Goal: Information Seeking & Learning: Learn about a topic

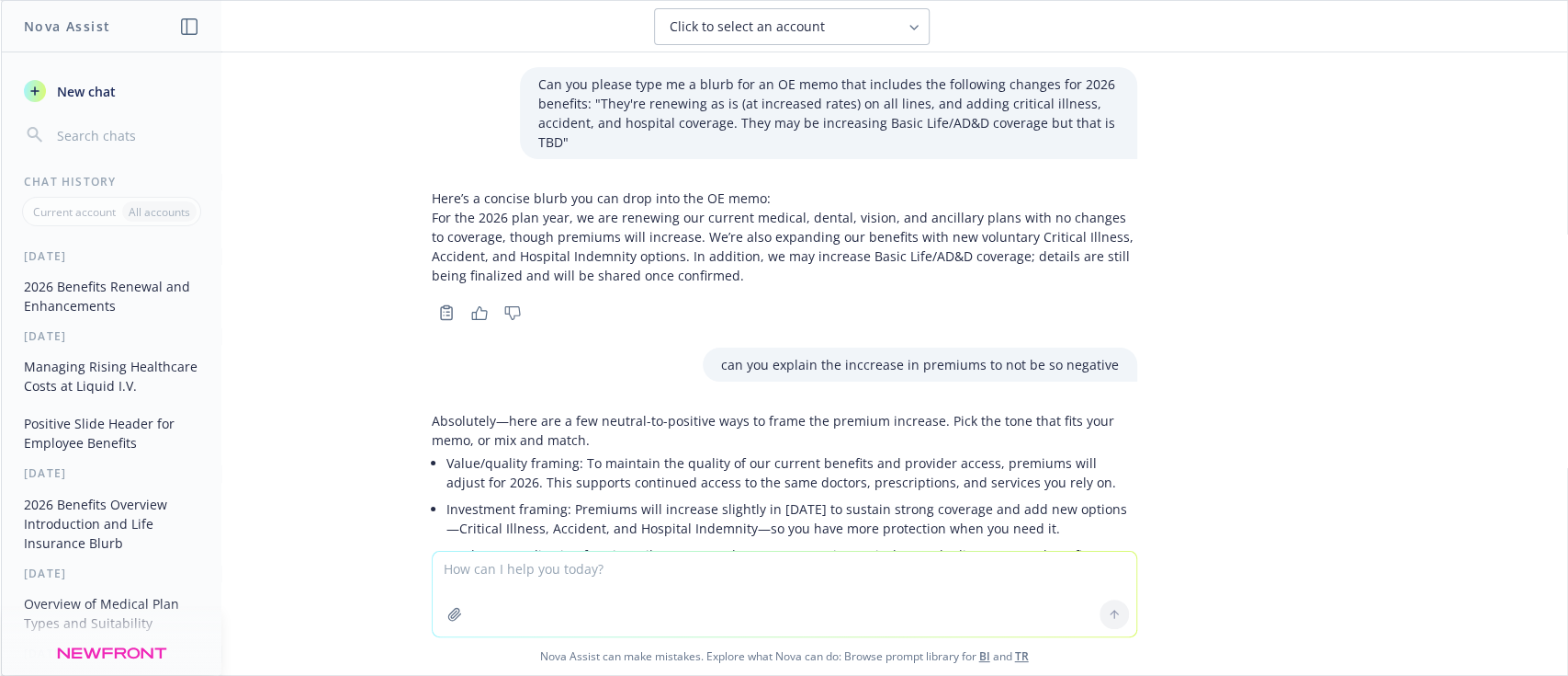
scroll to position [726, 0]
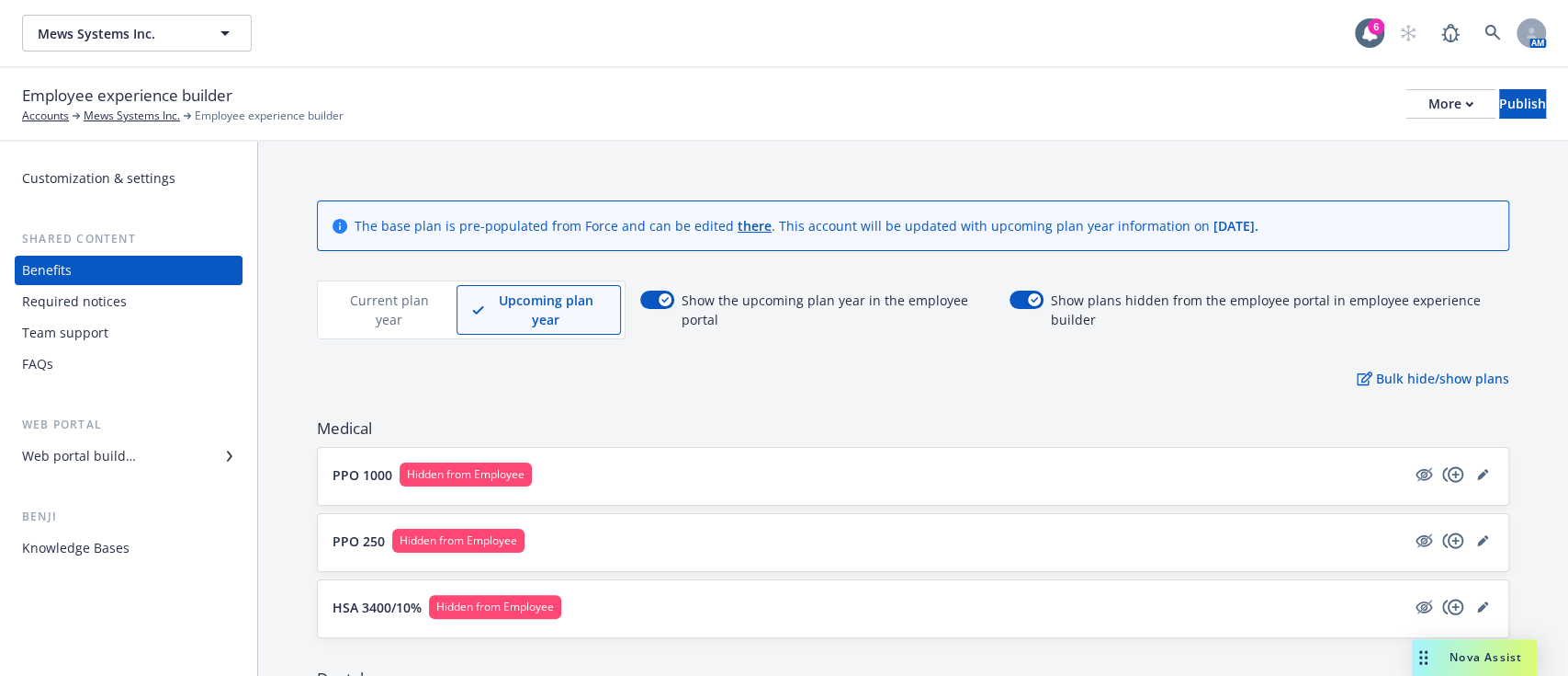
scroll to position [700, 0]
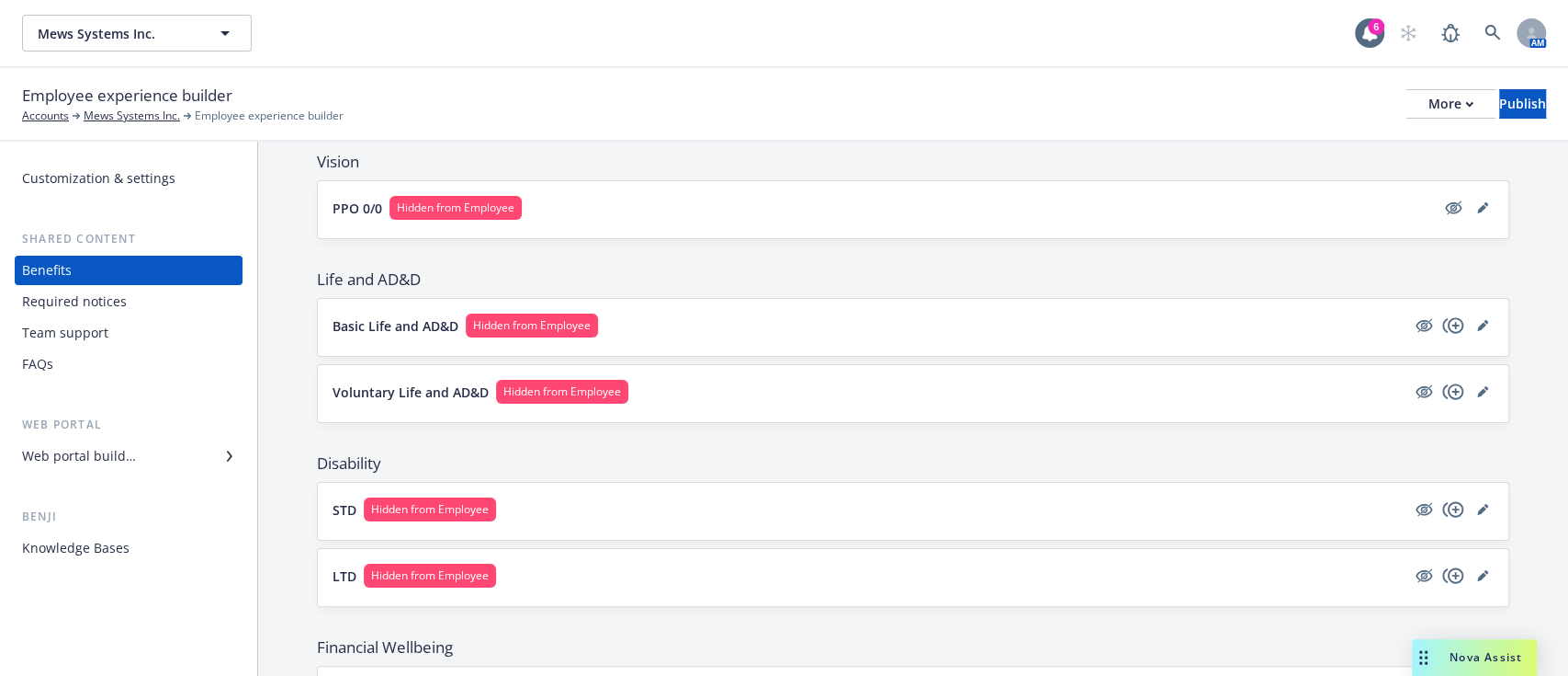
click at [785, 323] on button "Basic Life and AD&D Hidden from Employee" at bounding box center [869, 325] width 1073 height 24
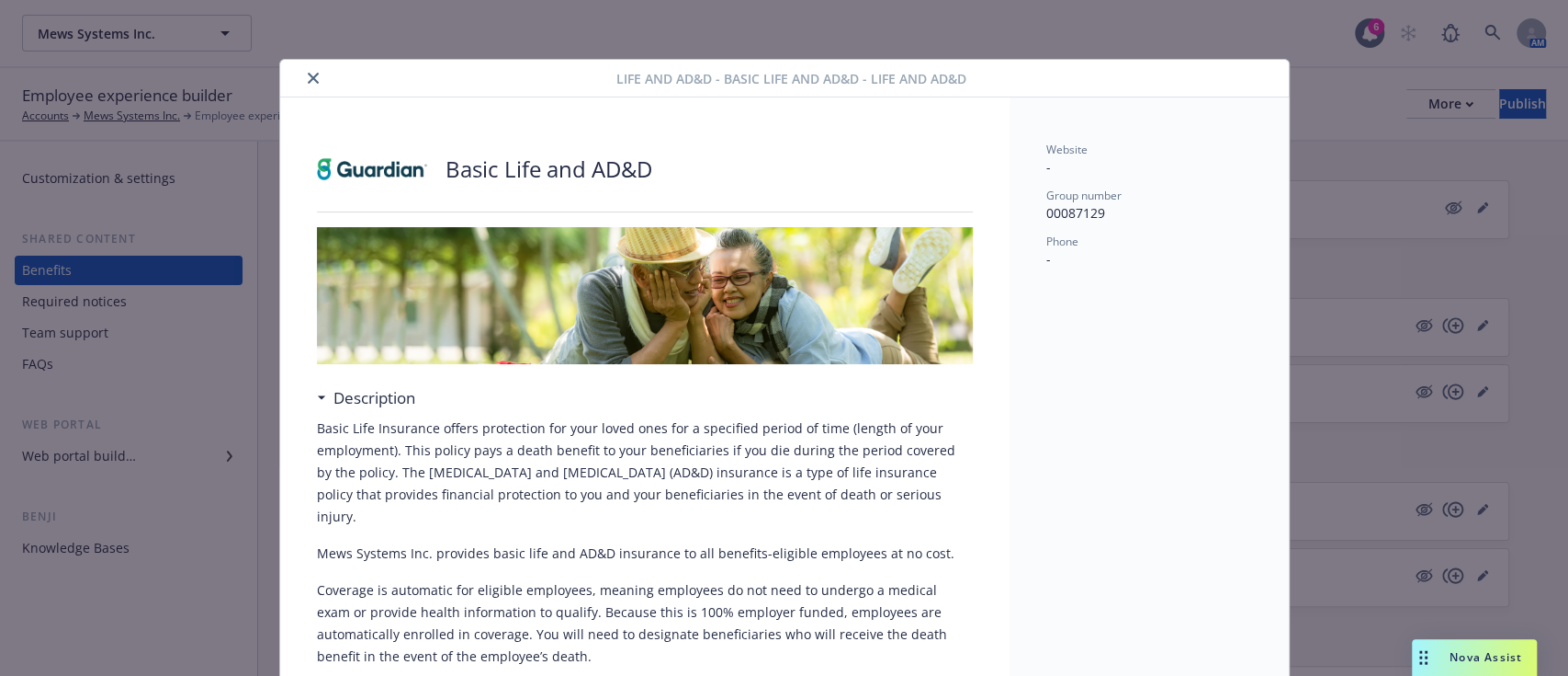
click at [308, 80] on icon "close" at bounding box center [313, 77] width 11 height 11
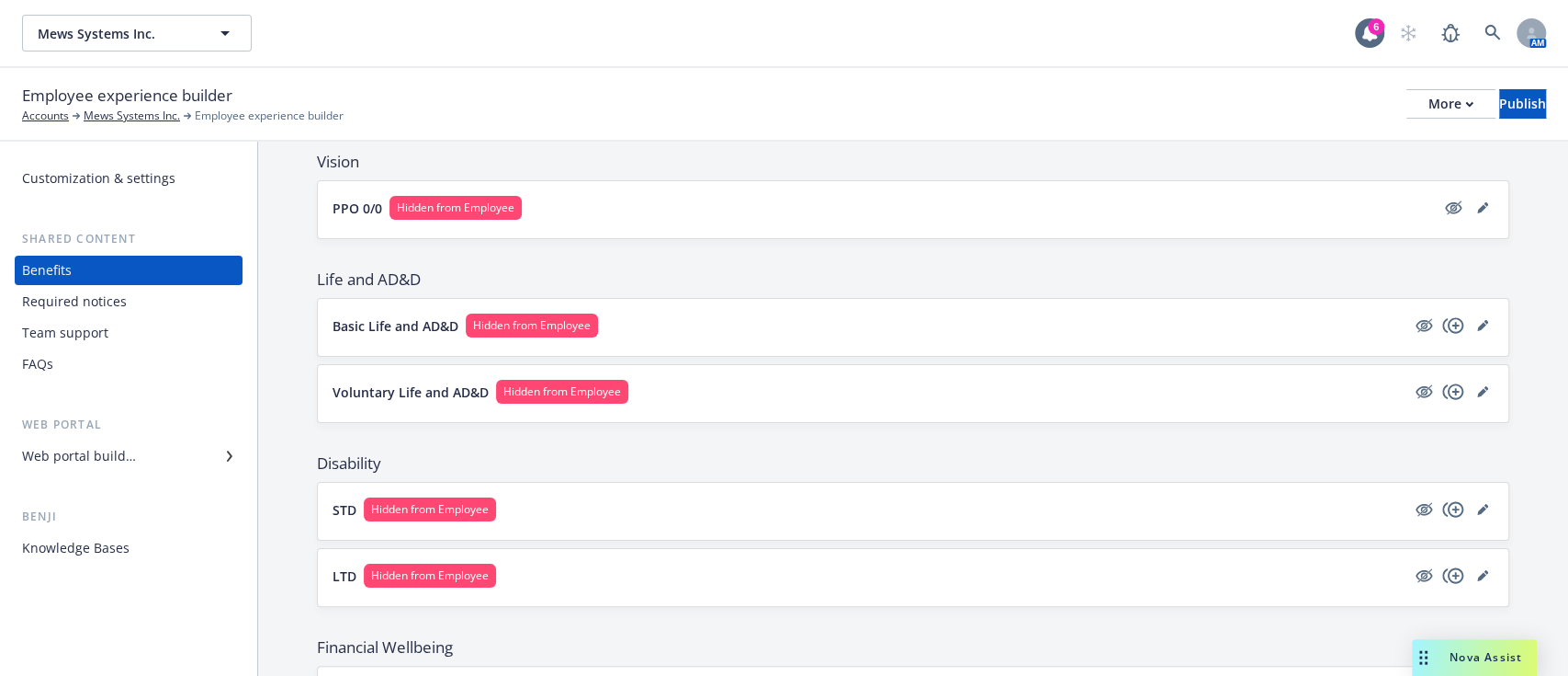
click at [409, 404] on div "Voluntary Life and AD&D Hidden from Employee" at bounding box center [913, 393] width 1191 height 57
click at [450, 396] on p "Voluntary Life and AD&D" at bounding box center [411, 392] width 156 height 19
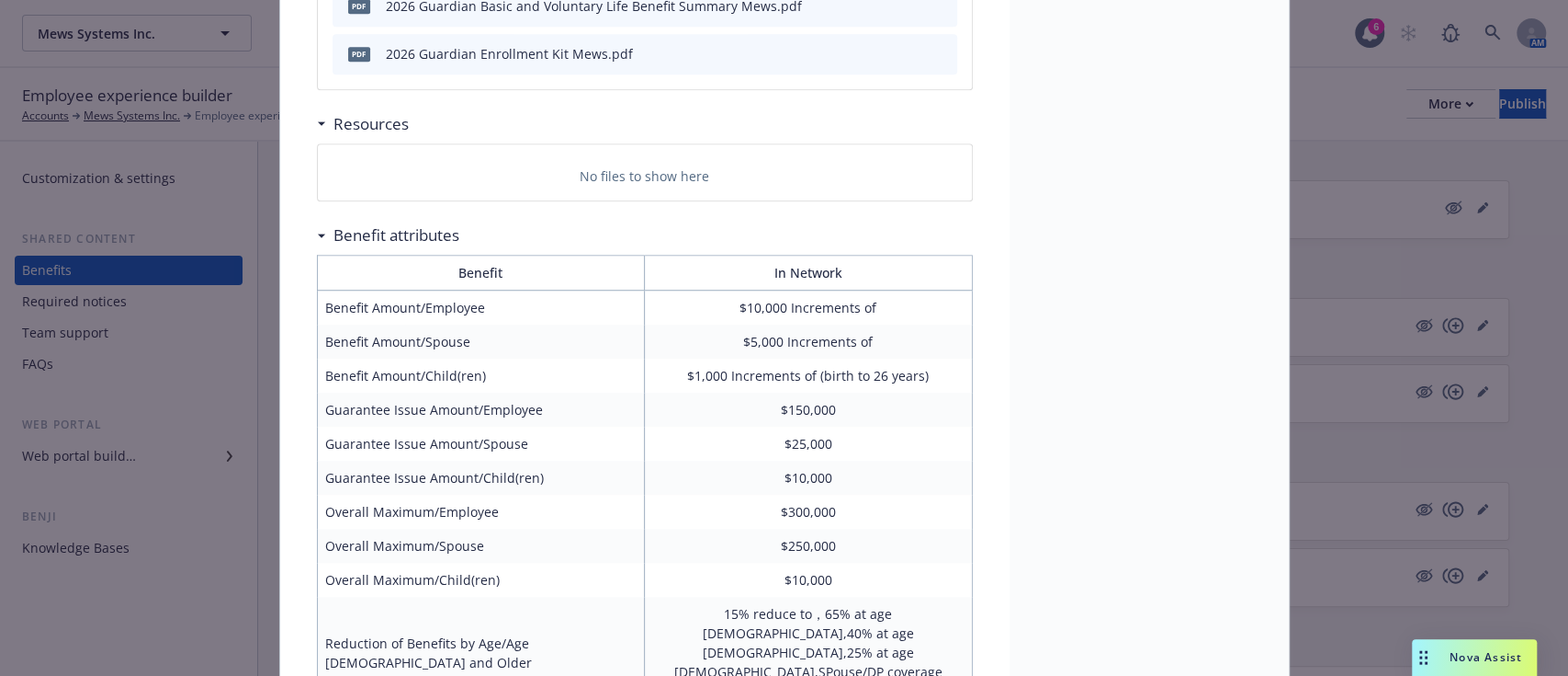
scroll to position [951, 0]
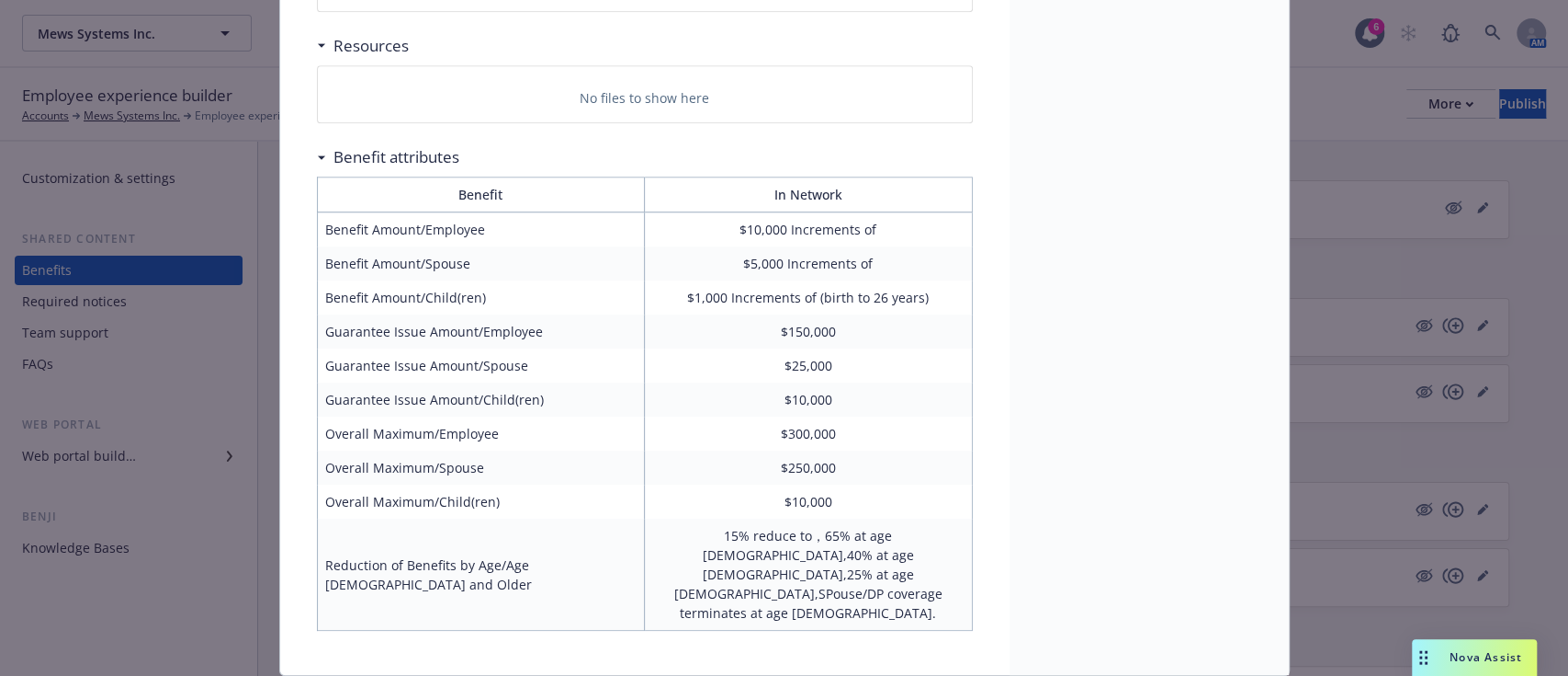
drag, startPoint x: 1422, startPoint y: 291, endPoint x: 1268, endPoint y: 284, distance: 154.2
click at [1422, 291] on div "Life and AD&D - Voluntary Life and AD&D - Voluntary Life and AD&D Voluntary Lif…" at bounding box center [784, 338] width 1568 height 676
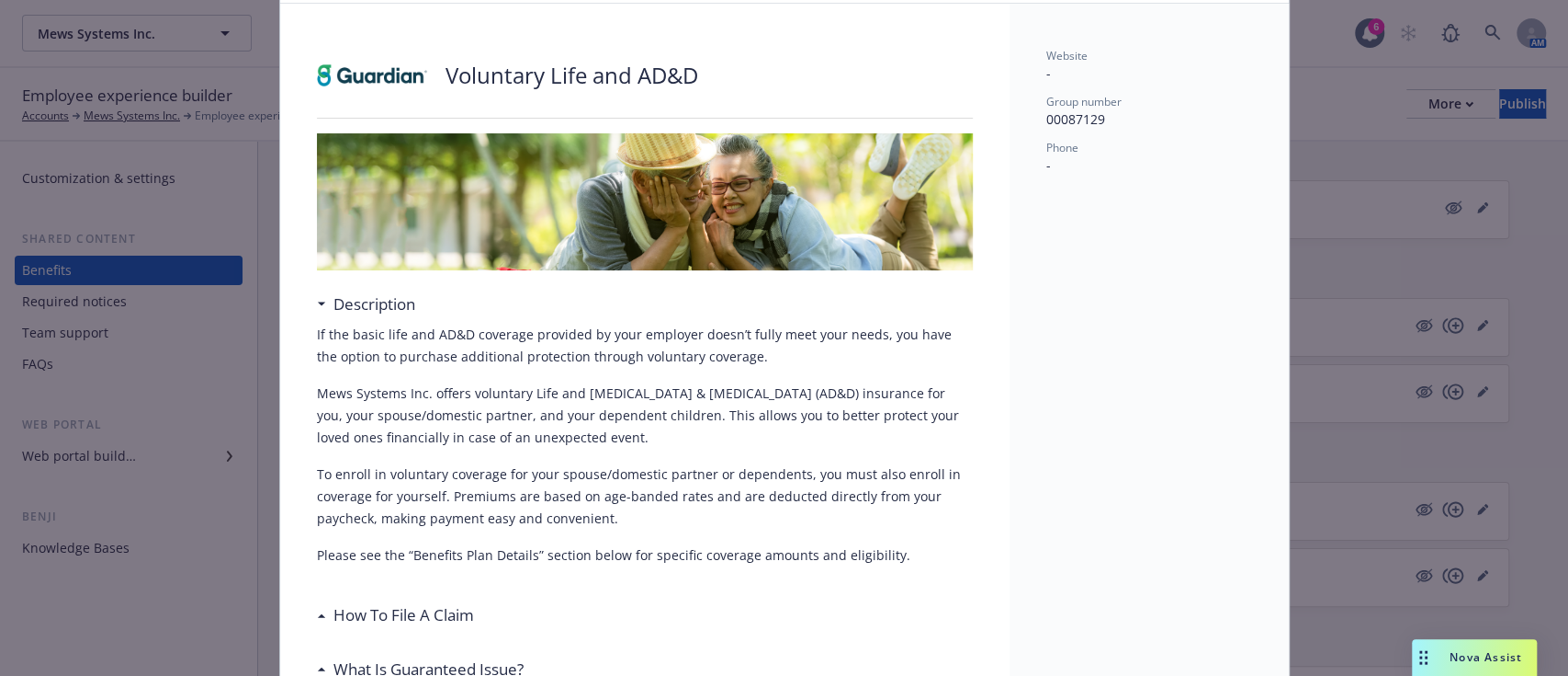
scroll to position [0, 0]
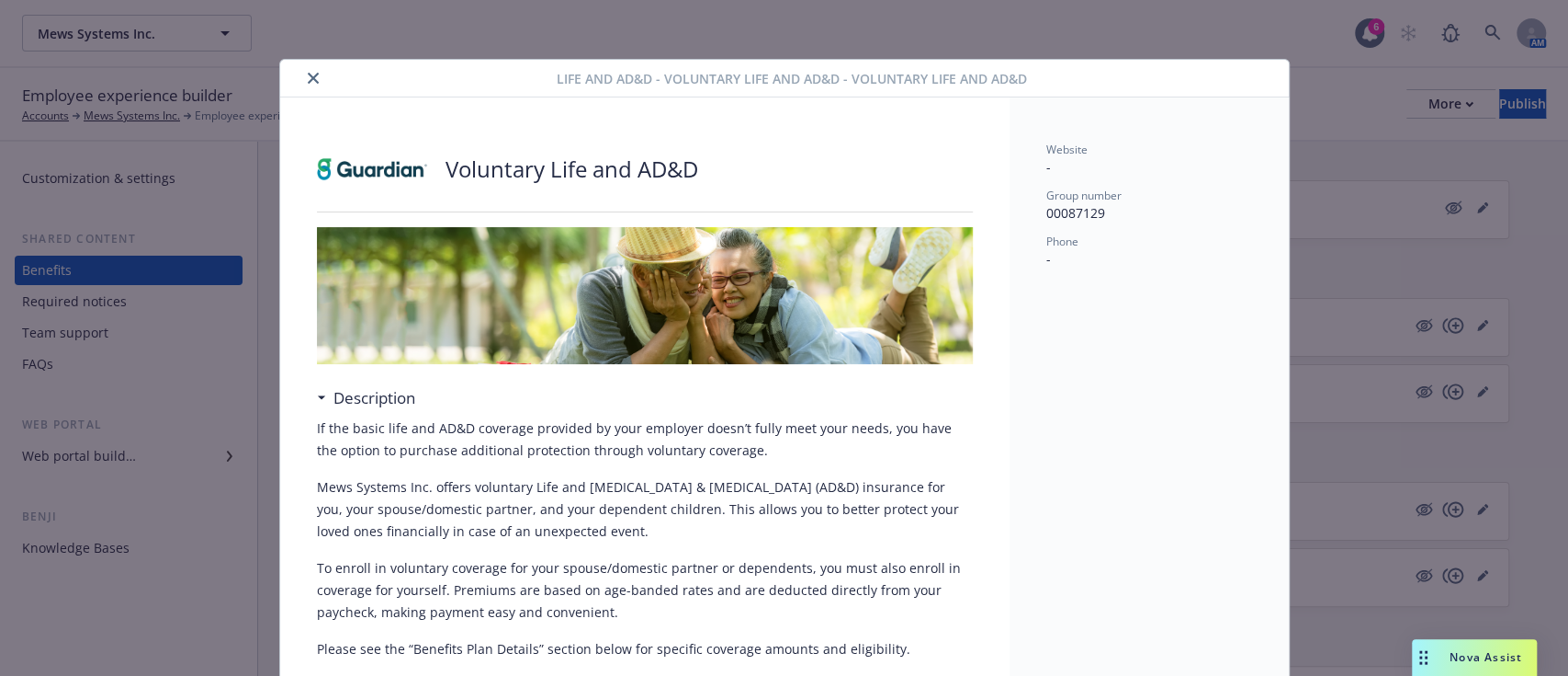
click at [302, 70] on button "close" at bounding box center [313, 78] width 22 height 22
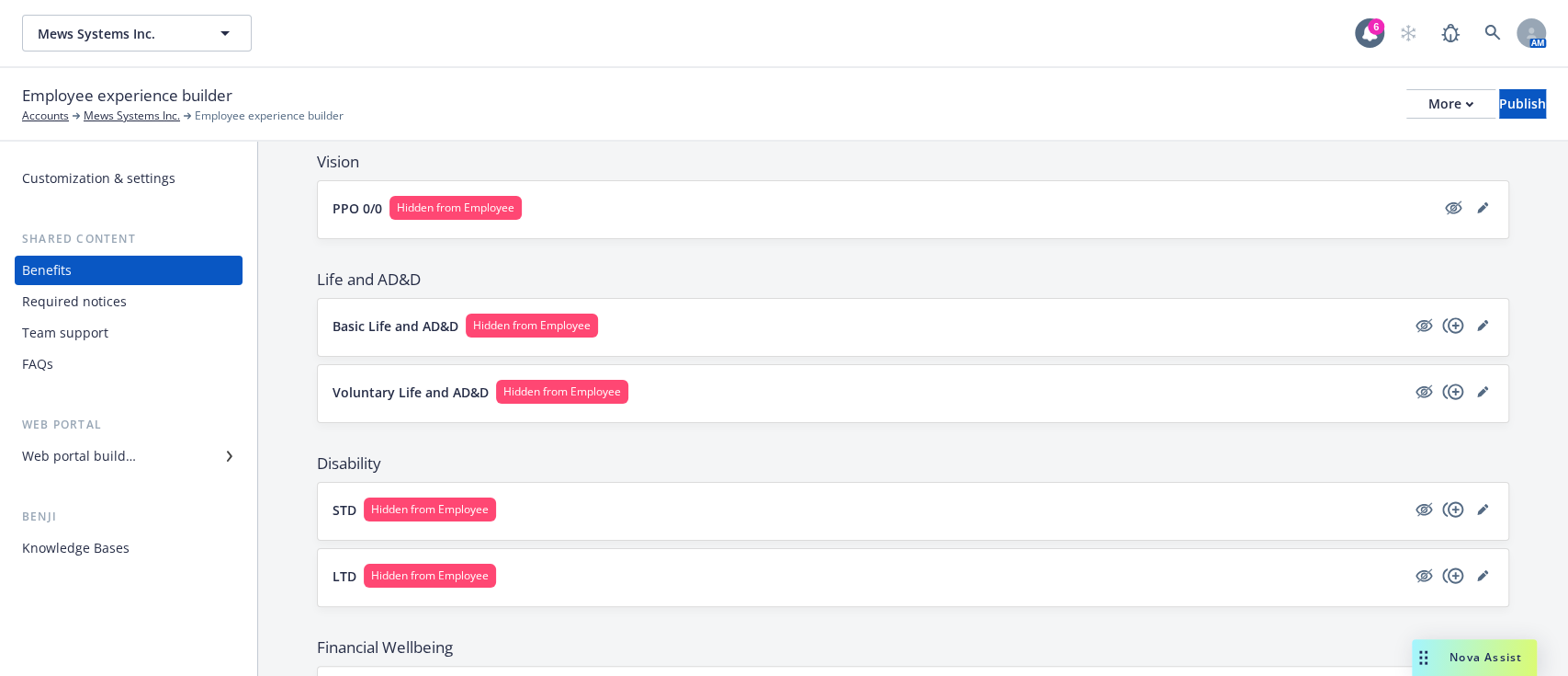
scroll to position [1068, 0]
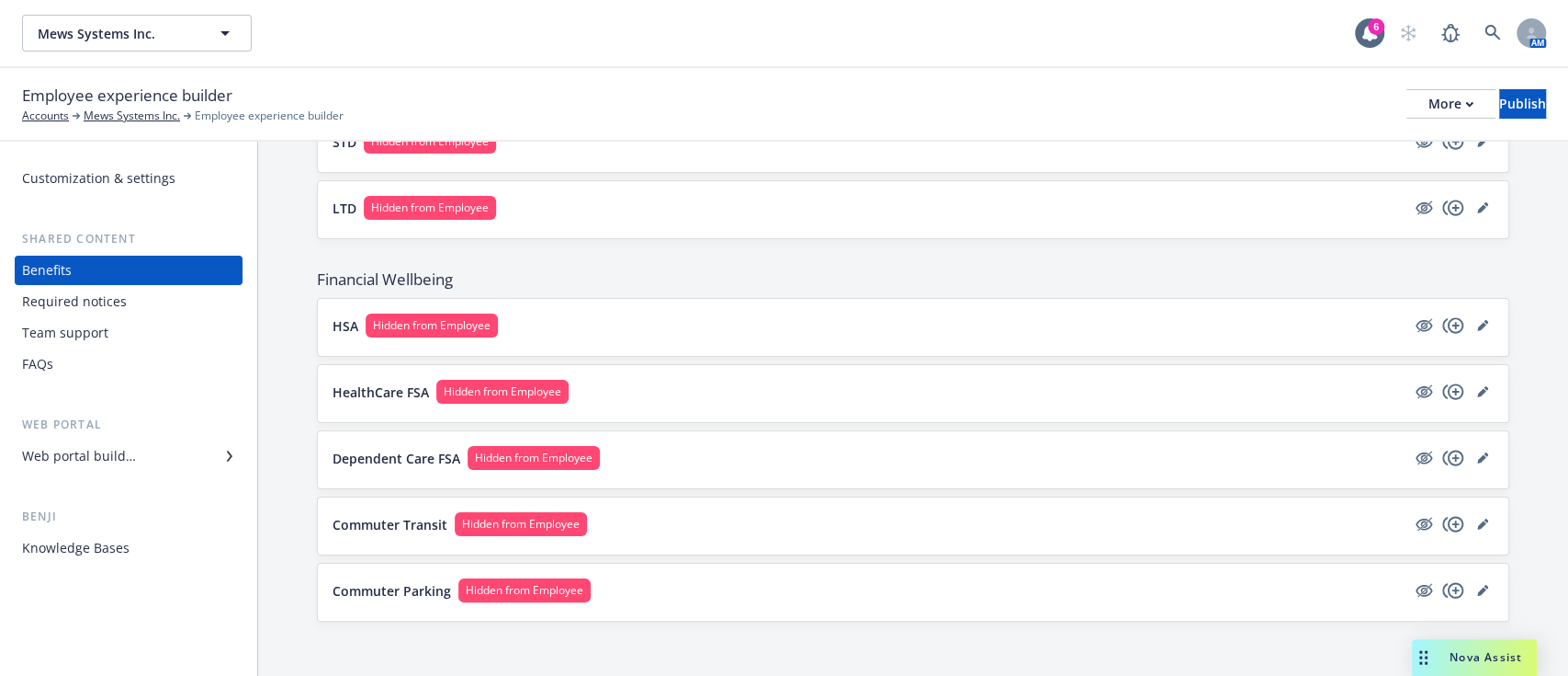
click at [401, 524] on p "Commuter Transit" at bounding box center [390, 525] width 115 height 19
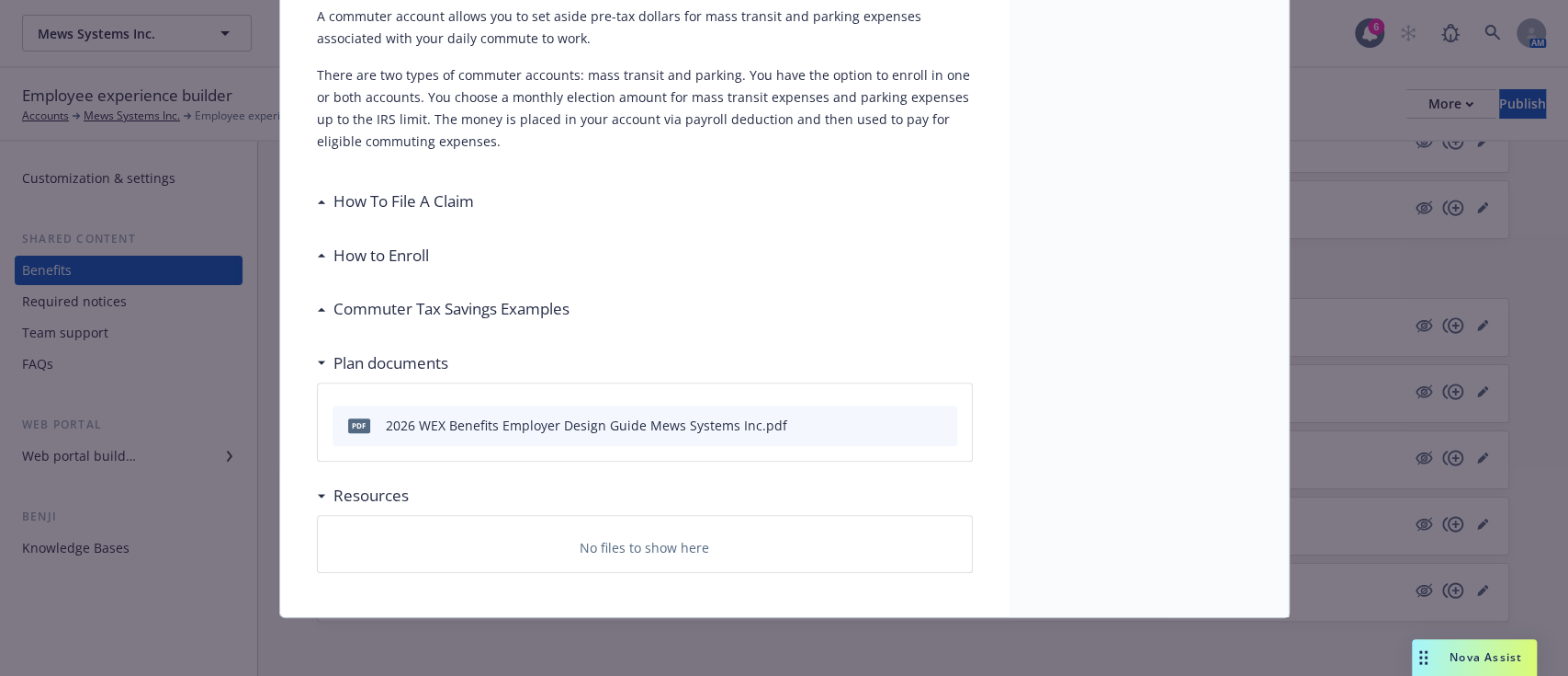
scroll to position [44, 0]
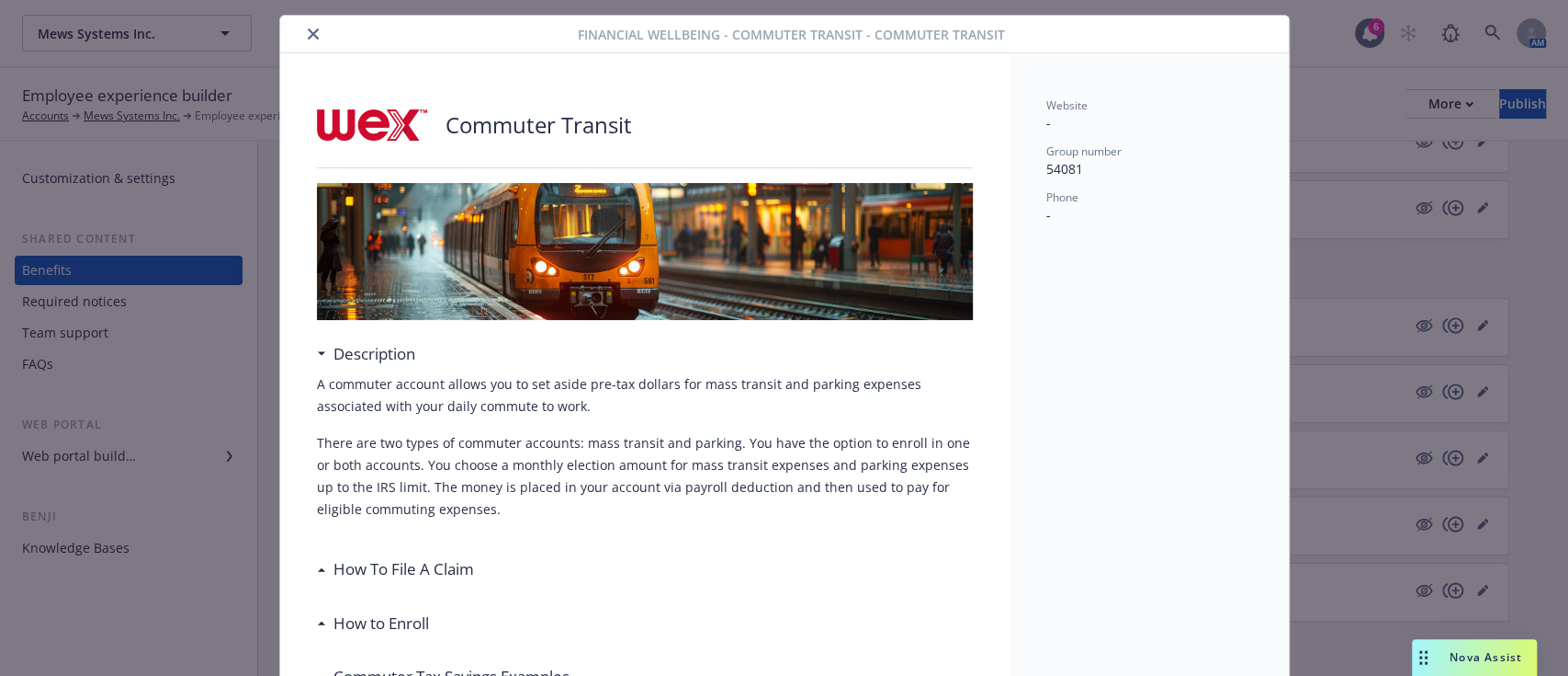
drag, startPoint x: 296, startPoint y: 26, endPoint x: 477, endPoint y: 35, distance: 181.2
click at [302, 26] on button "close" at bounding box center [313, 34] width 22 height 22
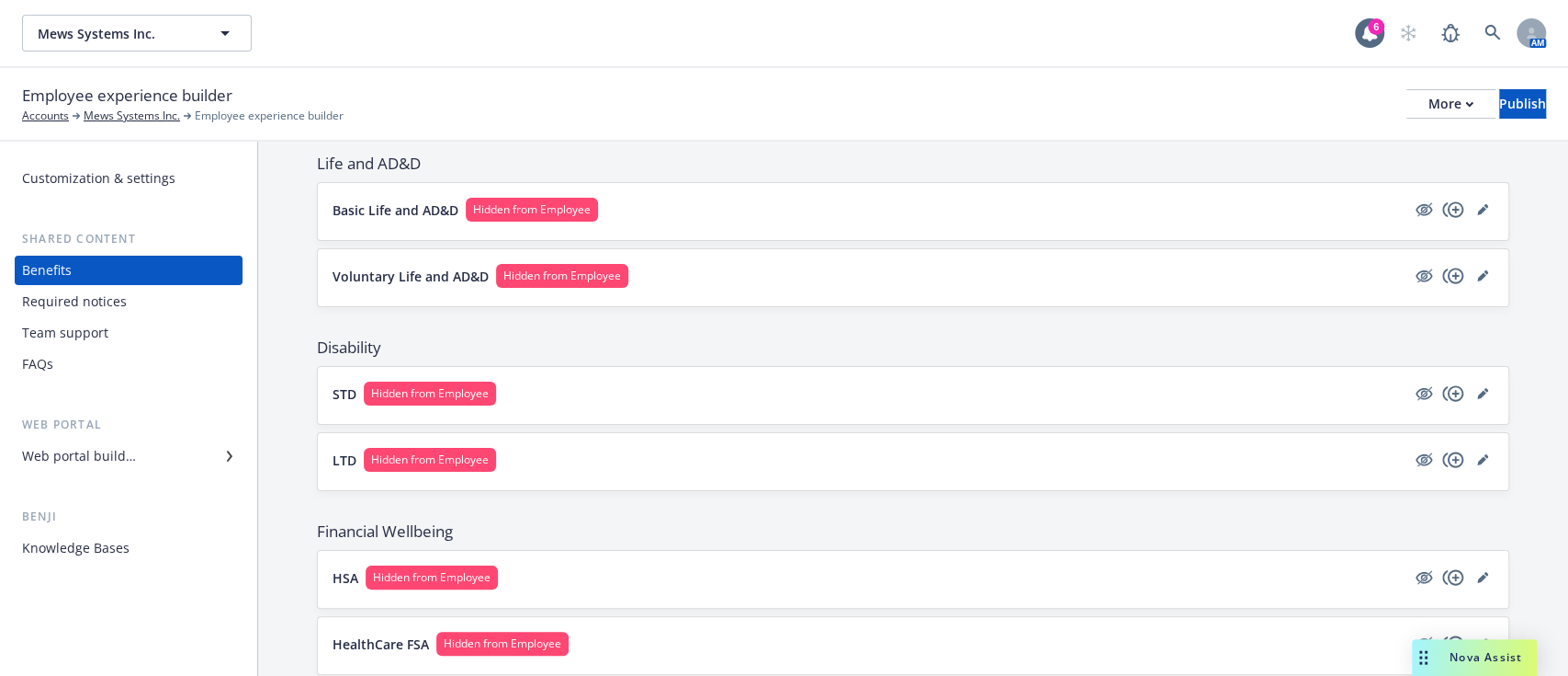
scroll to position [700, 0]
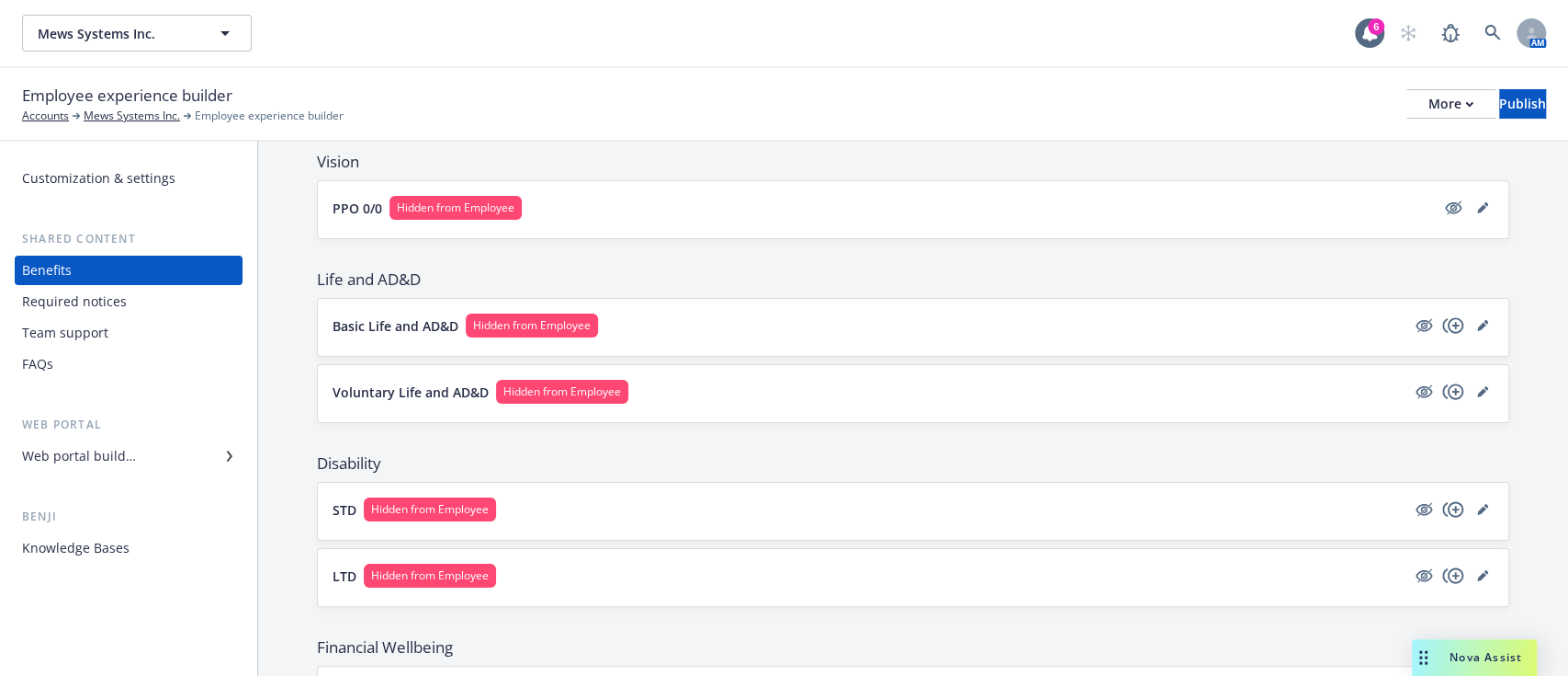
click at [329, 504] on div "STD Hidden from Employee" at bounding box center [913, 510] width 1191 height 57
click at [338, 507] on p "STD" at bounding box center [345, 509] width 24 height 19
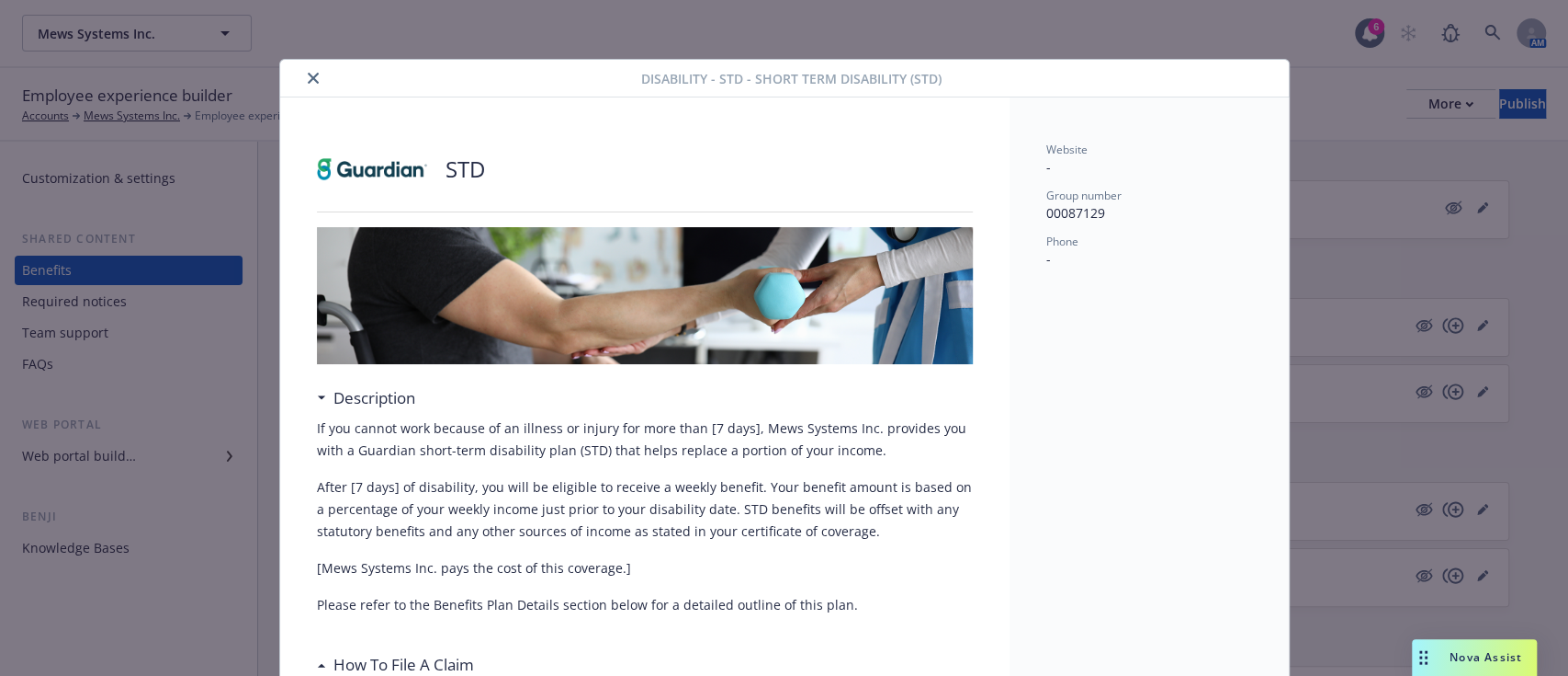
click at [305, 70] on button "close" at bounding box center [313, 78] width 22 height 22
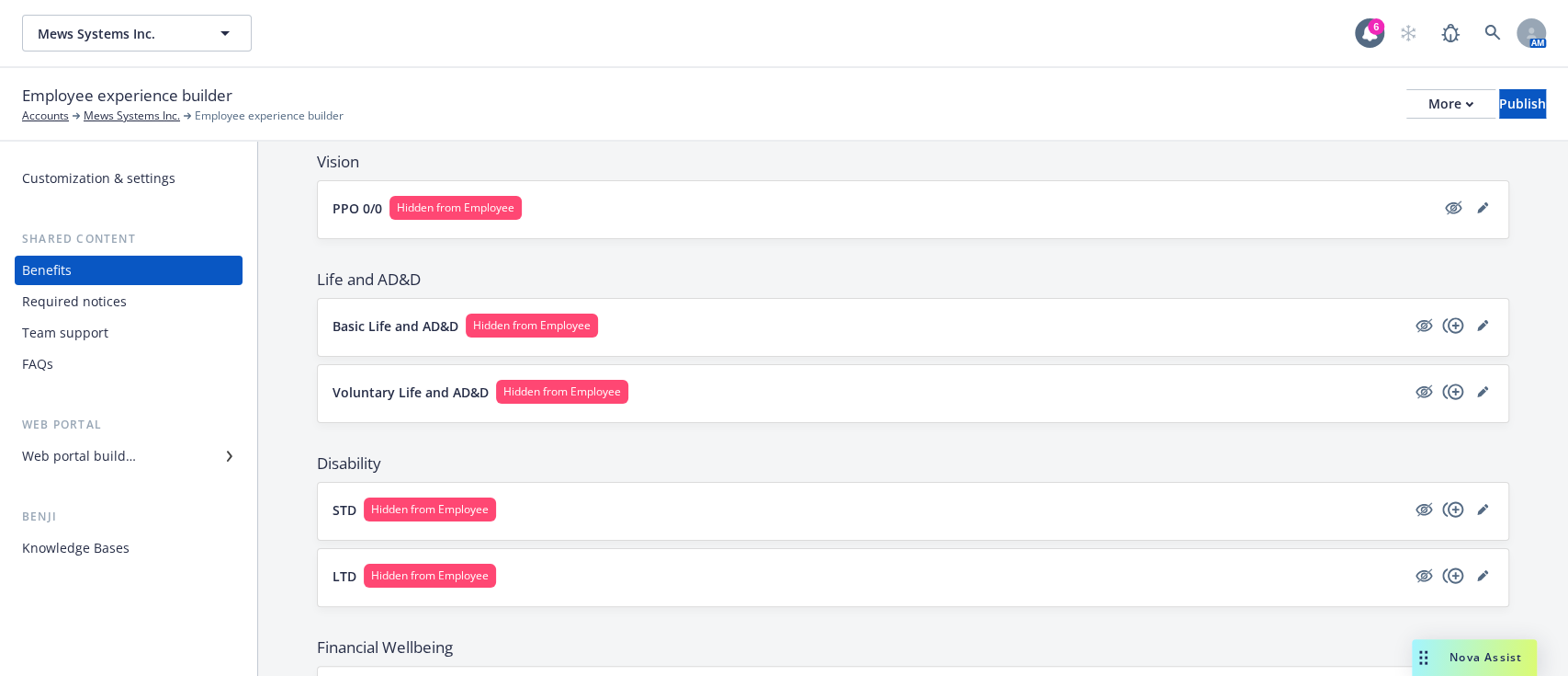
click at [338, 588] on div "LTD Hidden from Employee" at bounding box center [913, 577] width 1191 height 57
click at [330, 559] on div "LTD Hidden from Employee" at bounding box center [913, 577] width 1191 height 57
click at [334, 566] on p "LTD" at bounding box center [345, 576] width 24 height 19
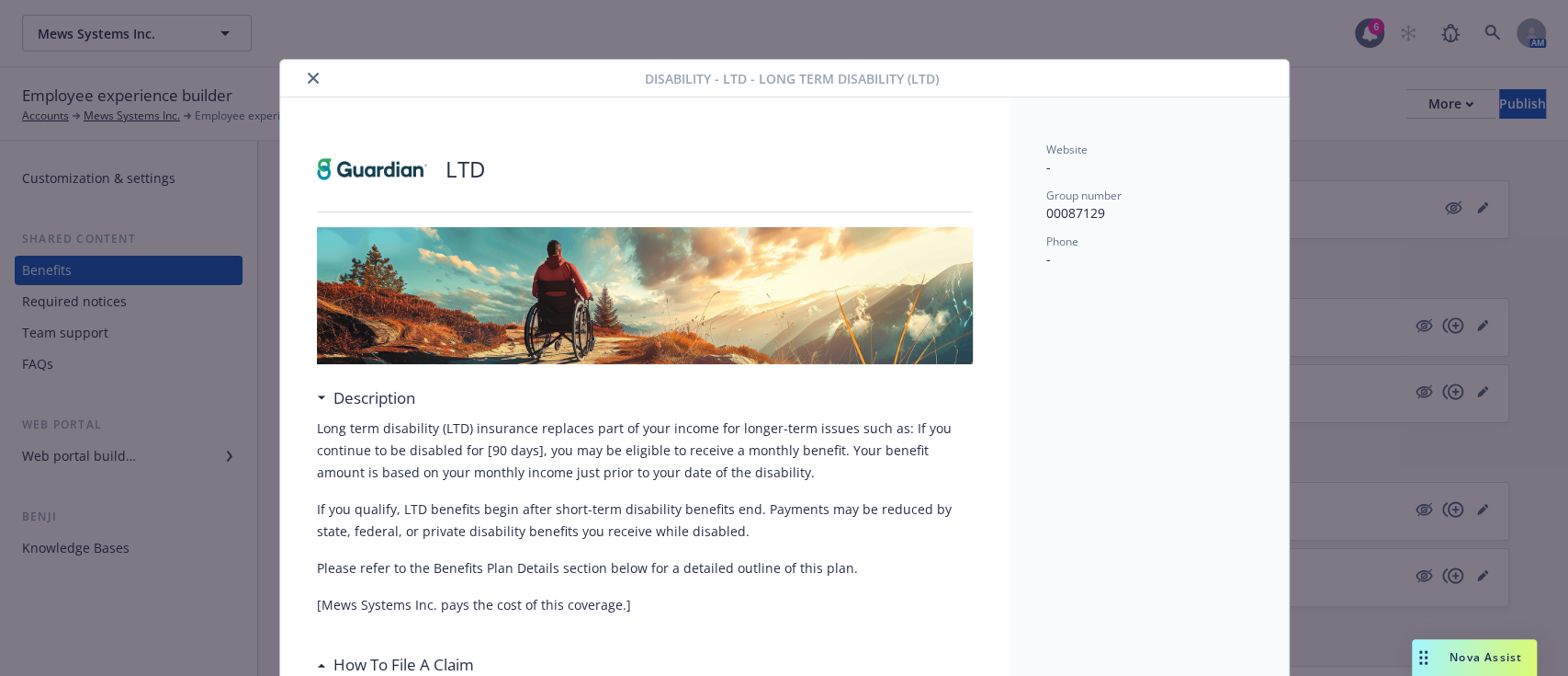
click at [302, 84] on button "close" at bounding box center [313, 78] width 22 height 22
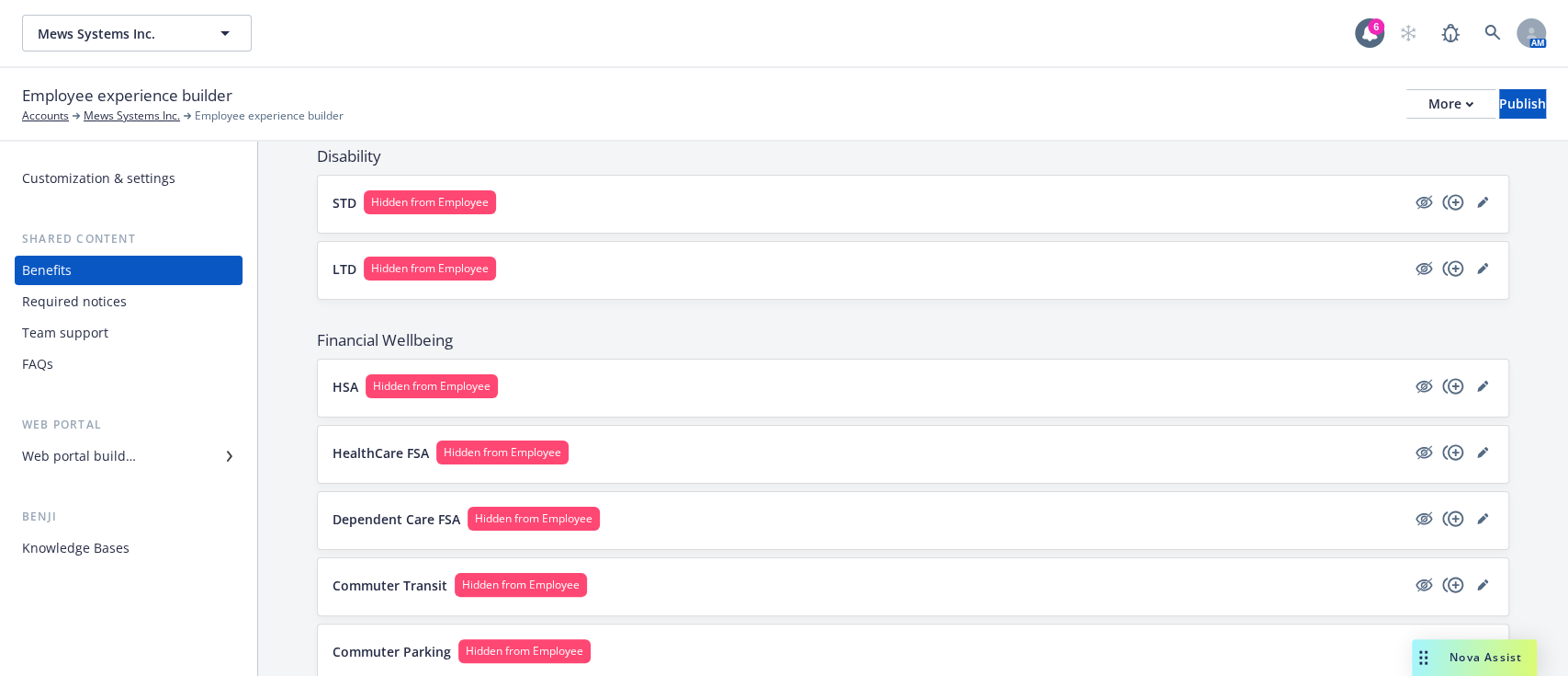
scroll to position [1068, 0]
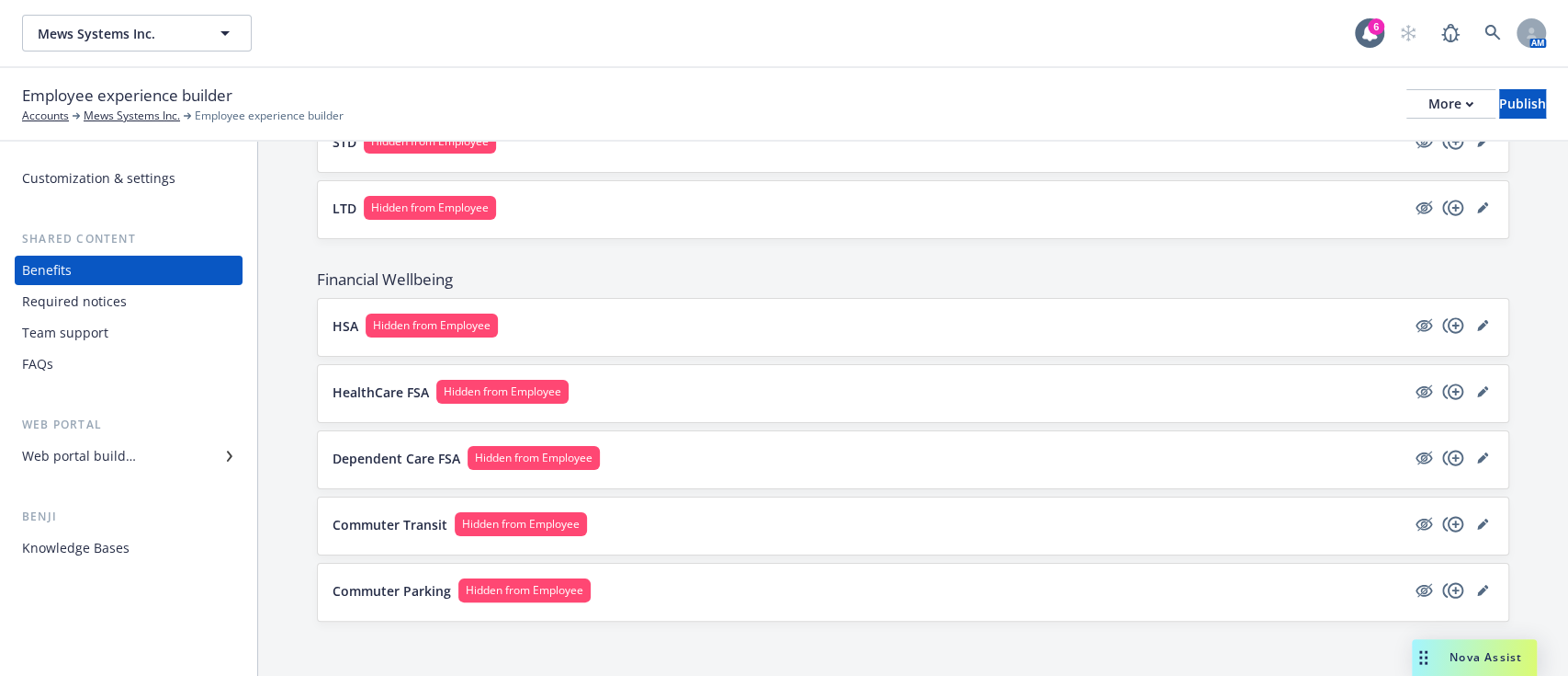
click at [410, 390] on p "HealthCare FSA" at bounding box center [381, 392] width 96 height 19
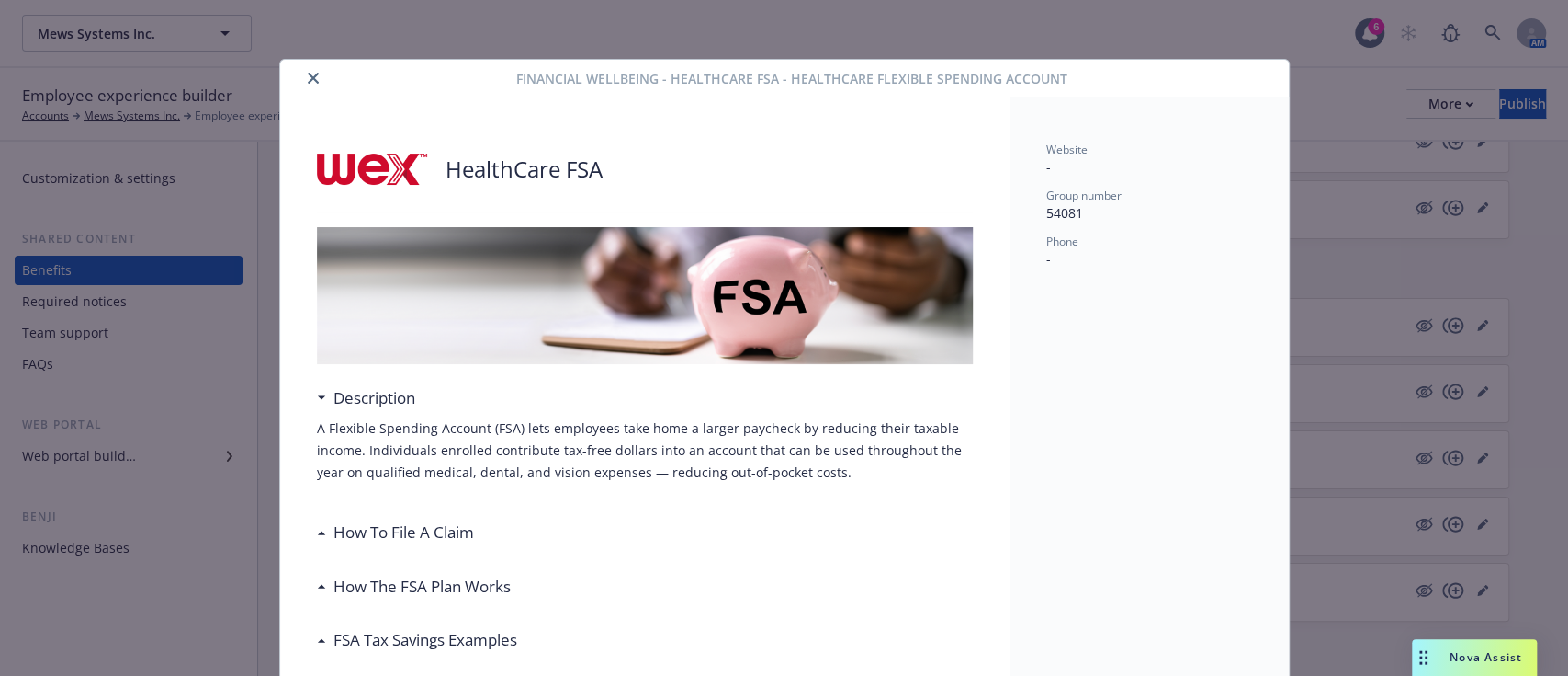
drag, startPoint x: 306, startPoint y: 77, endPoint x: 354, endPoint y: 50, distance: 55.1
click at [308, 77] on icon "close" at bounding box center [313, 77] width 11 height 11
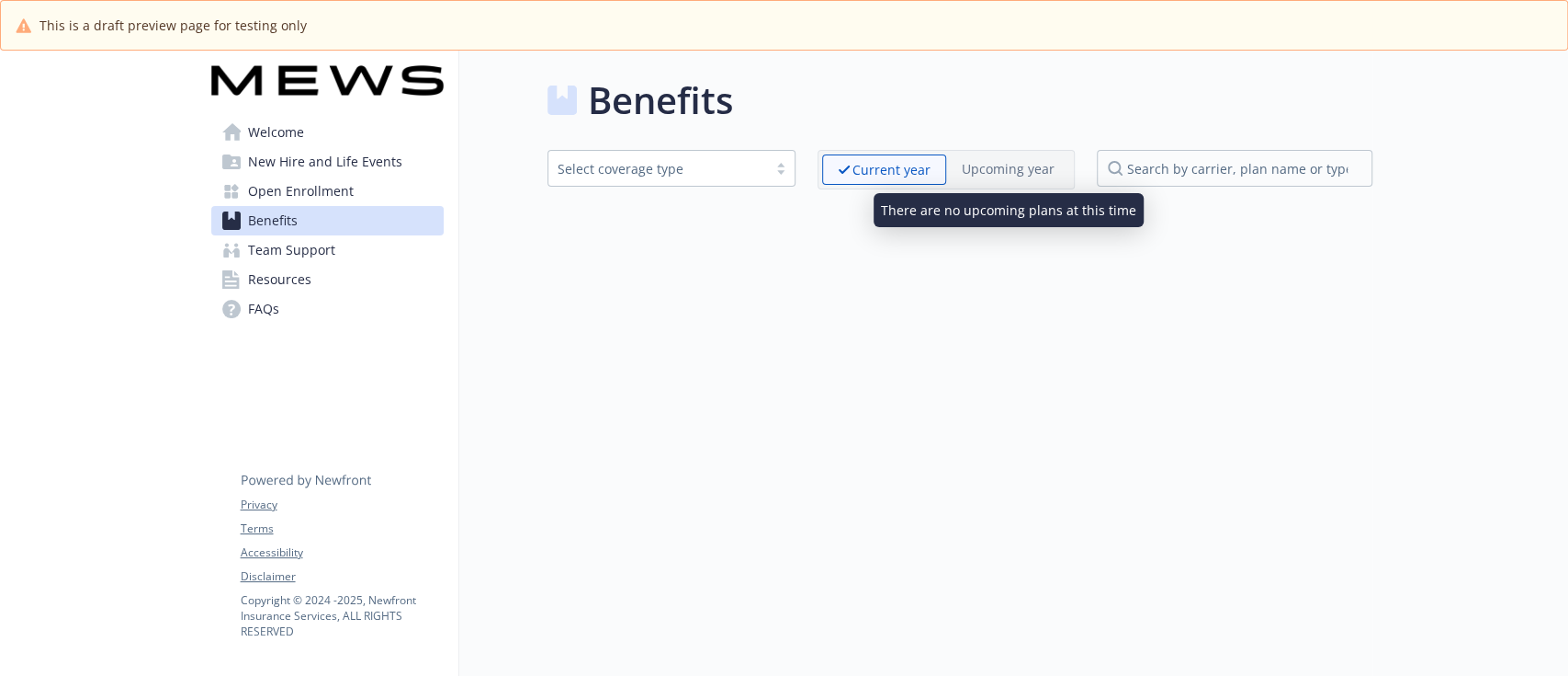
click at [1005, 169] on p "Upcoming year" at bounding box center [1008, 169] width 92 height 19
